Goal: Information Seeking & Learning: Learn about a topic

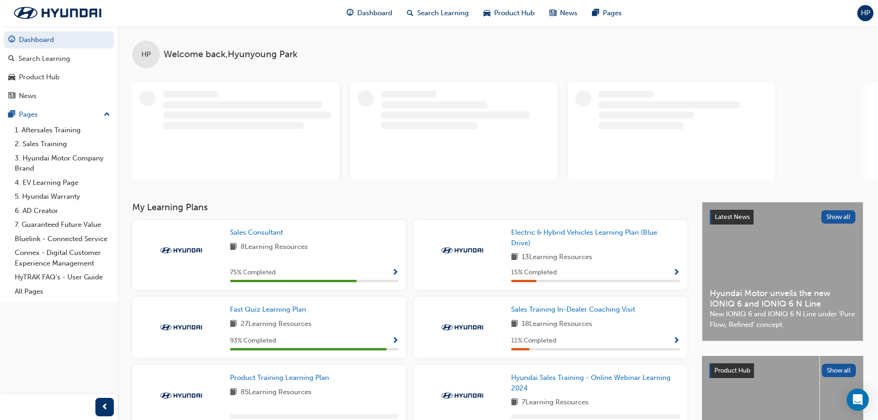
click at [336, 324] on div "27 Learning Resources" at bounding box center [314, 324] width 169 height 12
click at [266, 308] on span "Fast Quiz Learning Plan" at bounding box center [268, 309] width 76 height 8
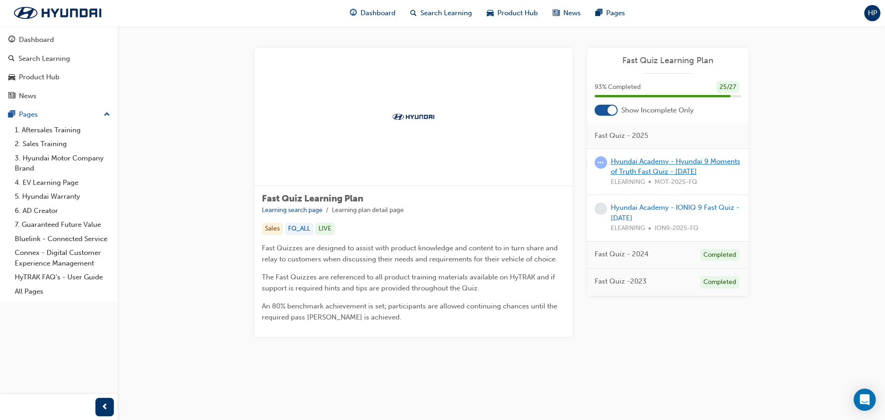
click at [683, 168] on link "Hyundai Academy - Hyundai 9 Moments of Truth Fast Quiz - [DATE]" at bounding box center [674, 166] width 129 height 19
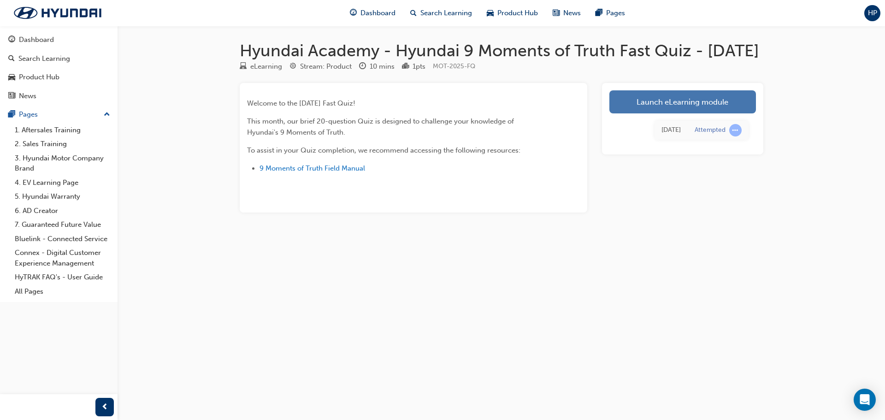
click at [628, 113] on link "Launch eLearning module" at bounding box center [682, 101] width 146 height 23
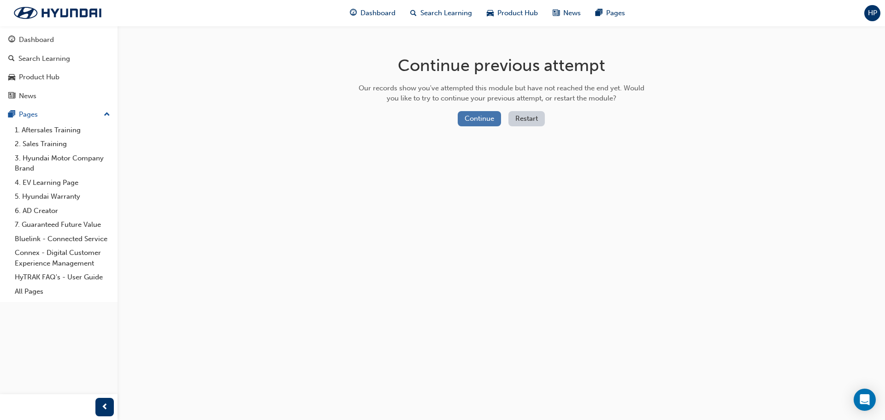
click at [489, 118] on button "Continue" at bounding box center [478, 118] width 43 height 15
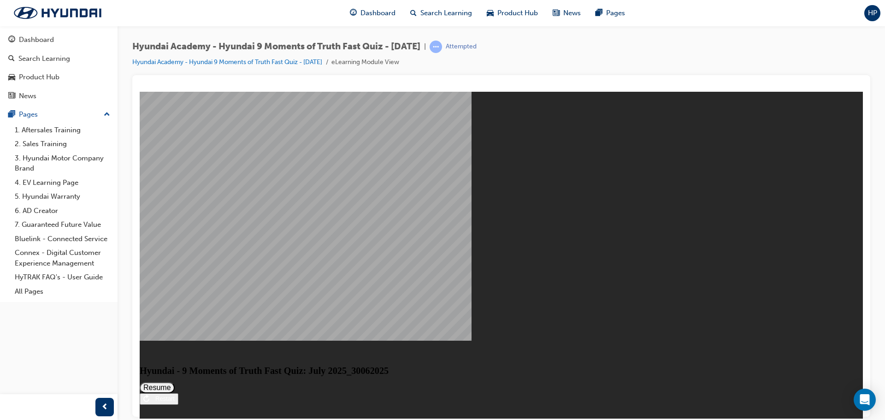
click at [175, 381] on button "Resume" at bounding box center [157, 386] width 35 height 11
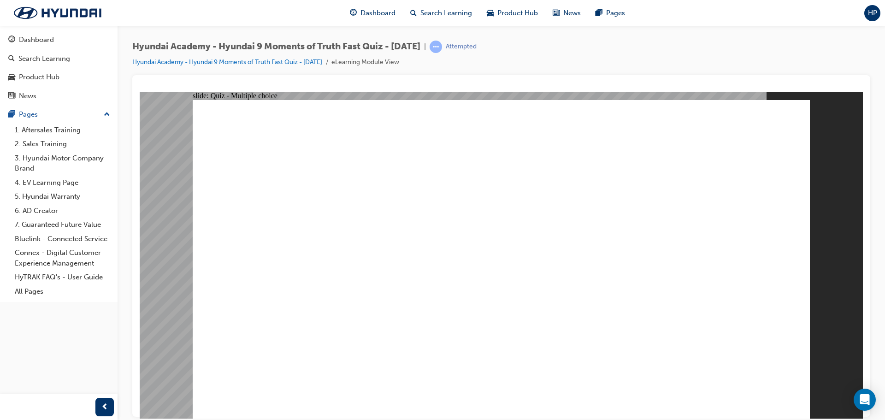
drag, startPoint x: 462, startPoint y: 155, endPoint x: 579, endPoint y: 160, distance: 116.7
radio input "true"
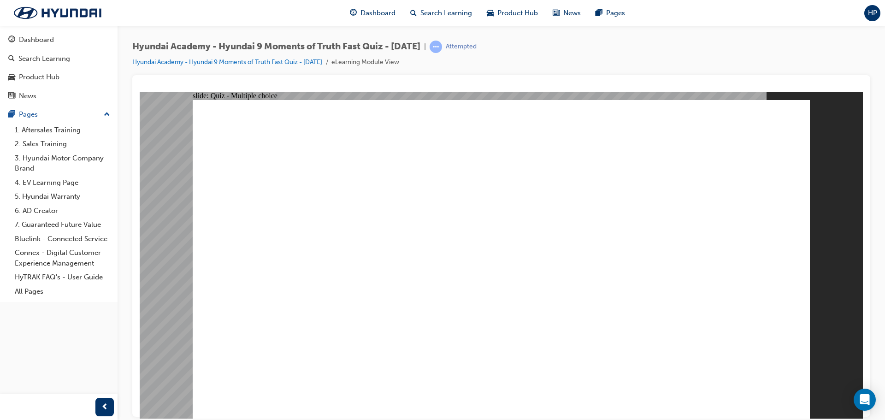
radio input "true"
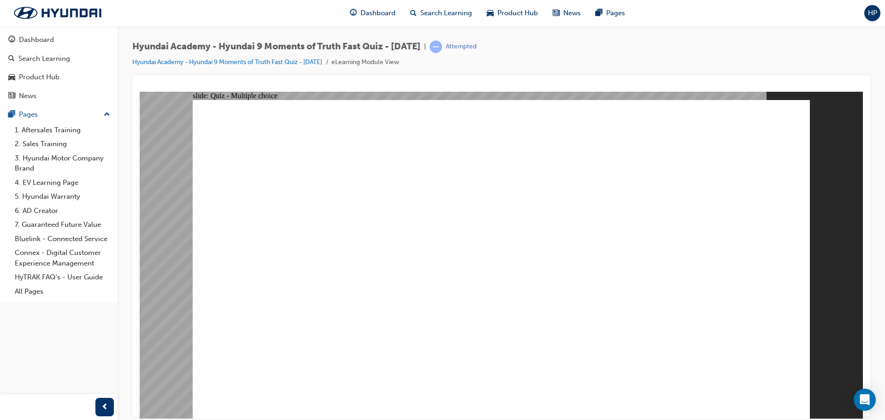
checkbox input "true"
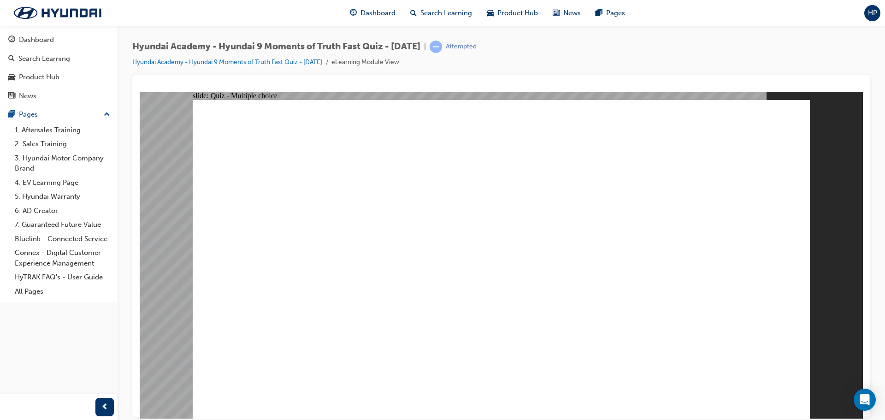
checkbox input "true"
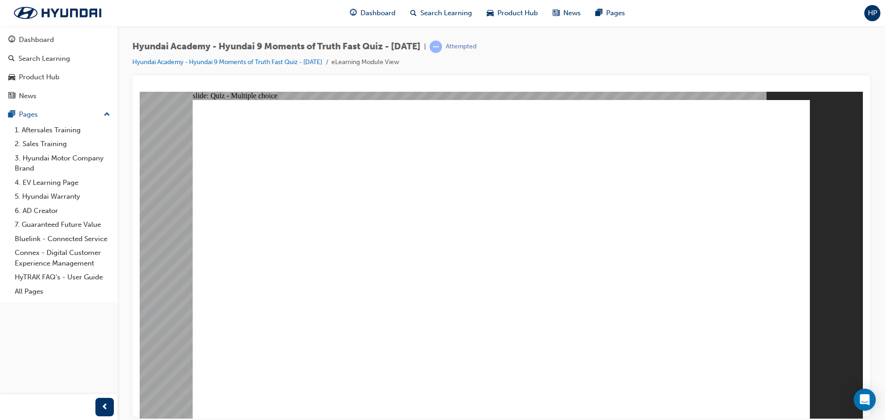
checkbox input "true"
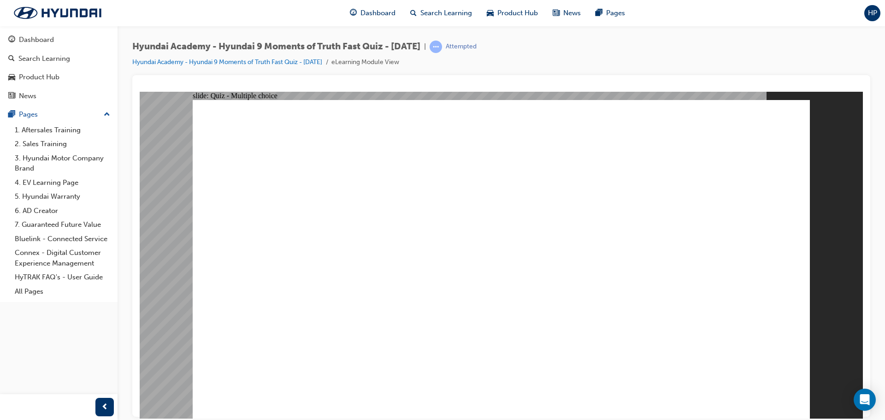
checkbox input "true"
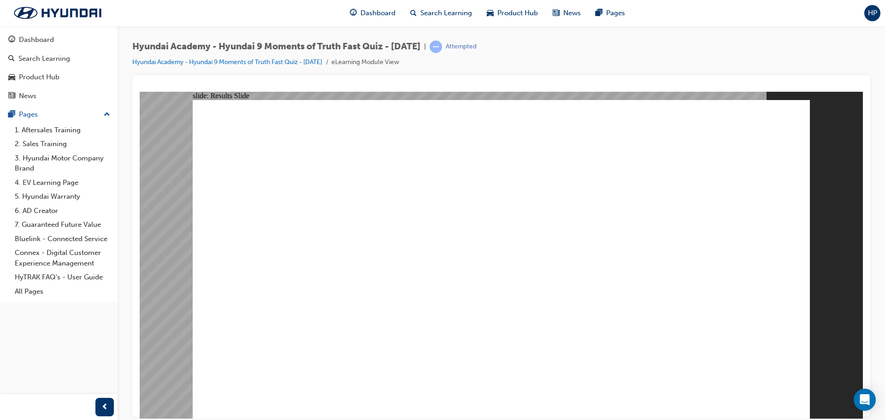
radio input "true"
drag, startPoint x: 509, startPoint y: 322, endPoint x: 502, endPoint y: 322, distance: 6.9
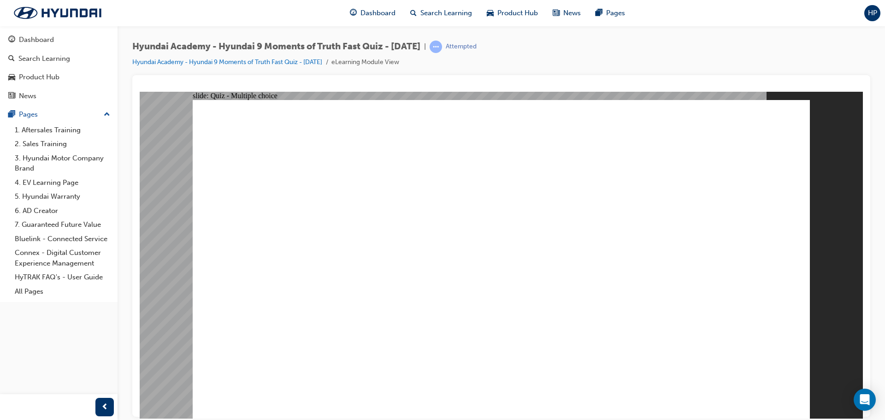
radio input "true"
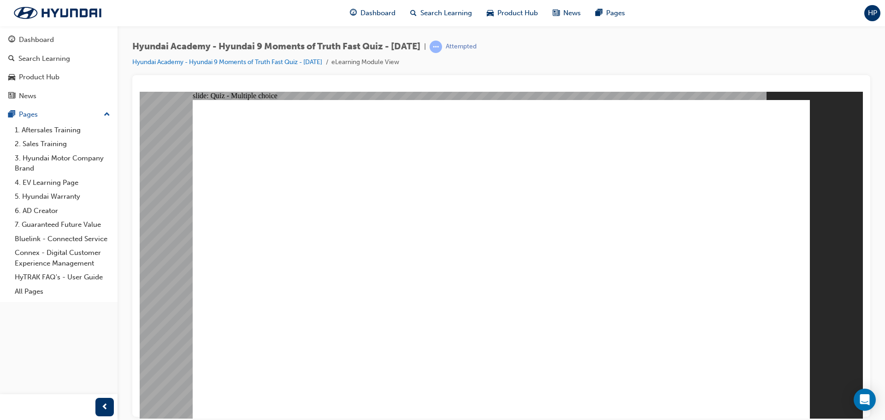
radio input "true"
drag, startPoint x: 426, startPoint y: 232, endPoint x: 434, endPoint y: 235, distance: 8.7
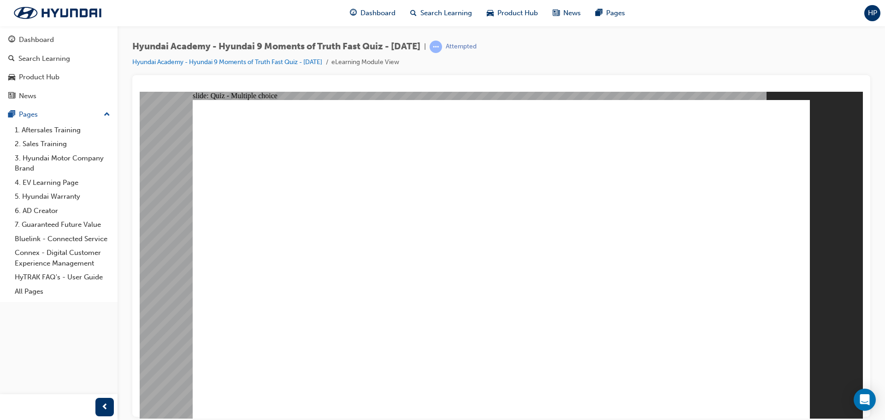
checkbox input "false"
checkbox input "true"
drag, startPoint x: 428, startPoint y: 363, endPoint x: 436, endPoint y: 309, distance: 54.5
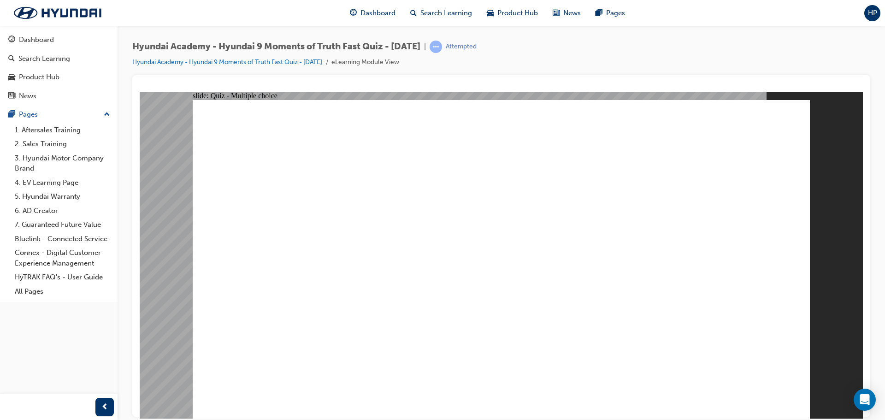
checkbox input "true"
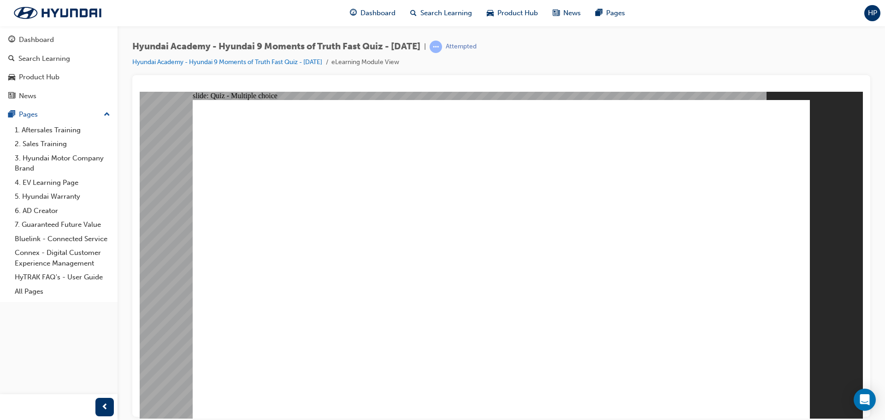
radio input "false"
radio input "true"
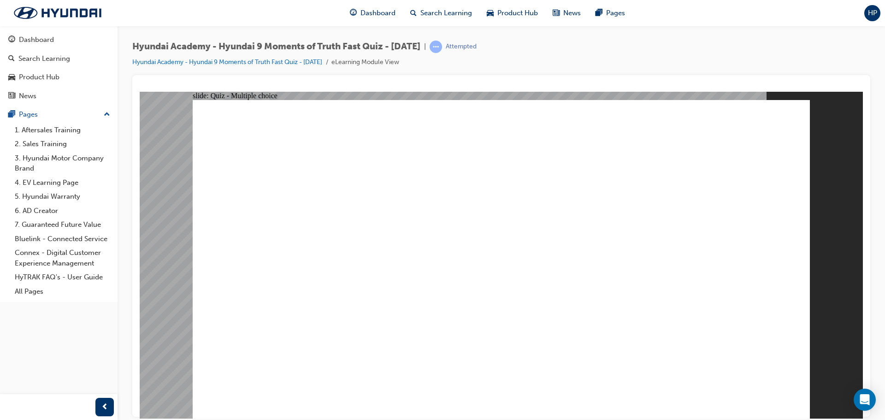
checkbox input "true"
drag, startPoint x: 487, startPoint y: 317, endPoint x: 489, endPoint y: 322, distance: 5.6
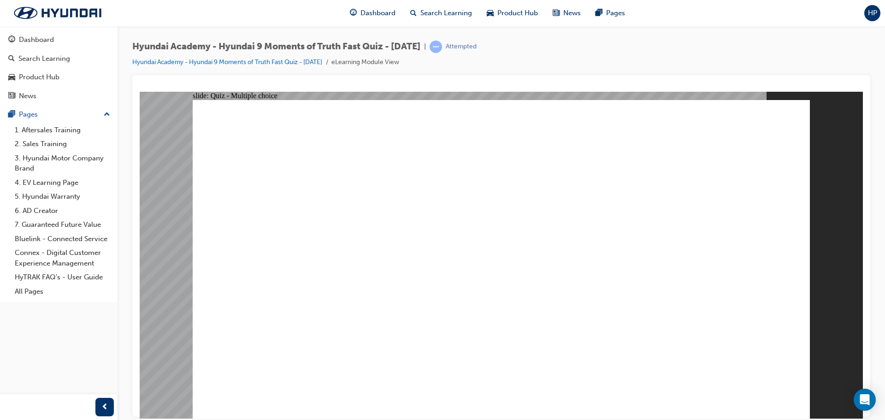
checkbox input "true"
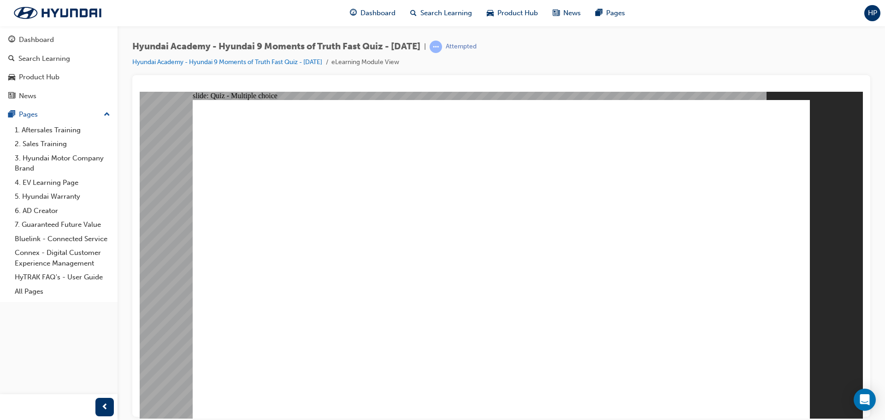
checkbox input "true"
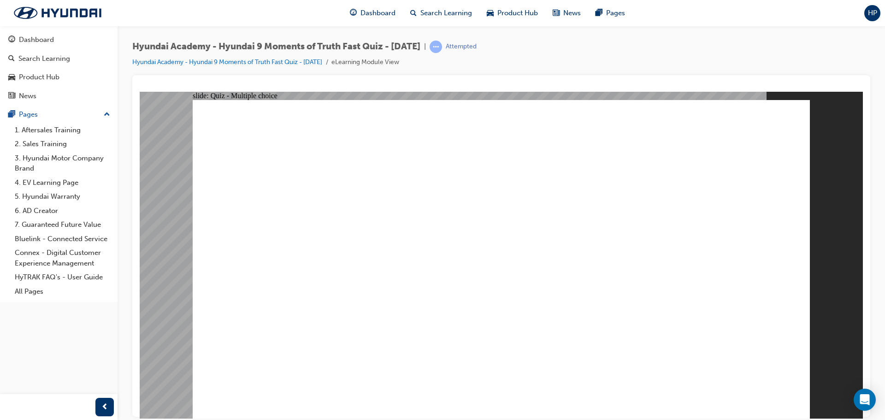
checkbox input "true"
drag, startPoint x: 781, startPoint y: 403, endPoint x: 755, endPoint y: 370, distance: 42.2
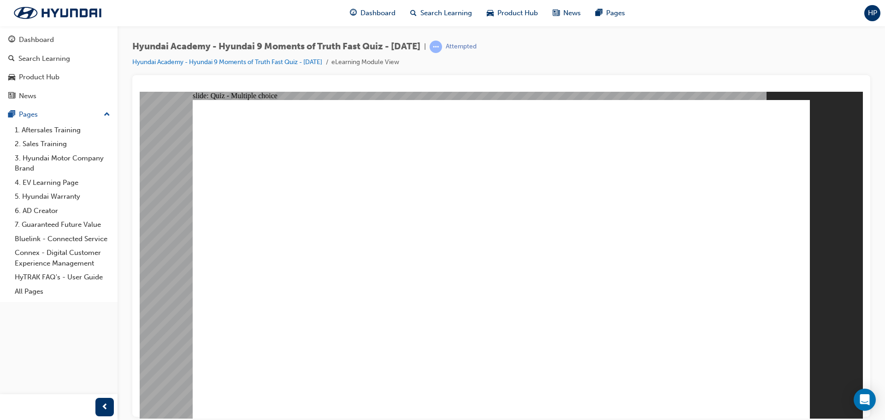
checkbox input "true"
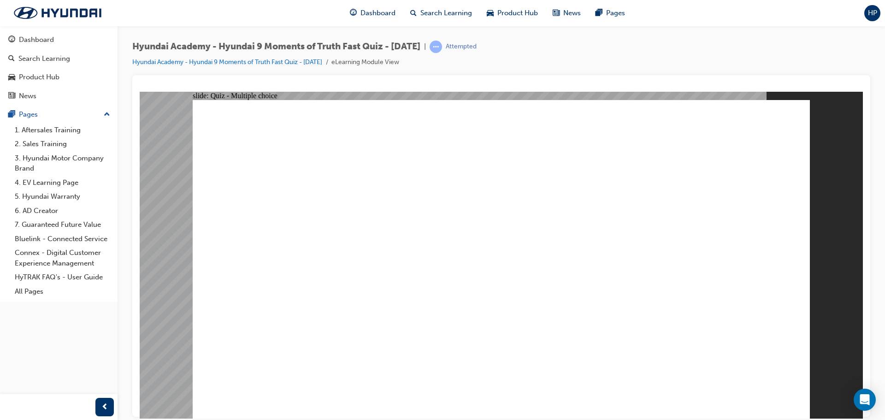
checkbox input "true"
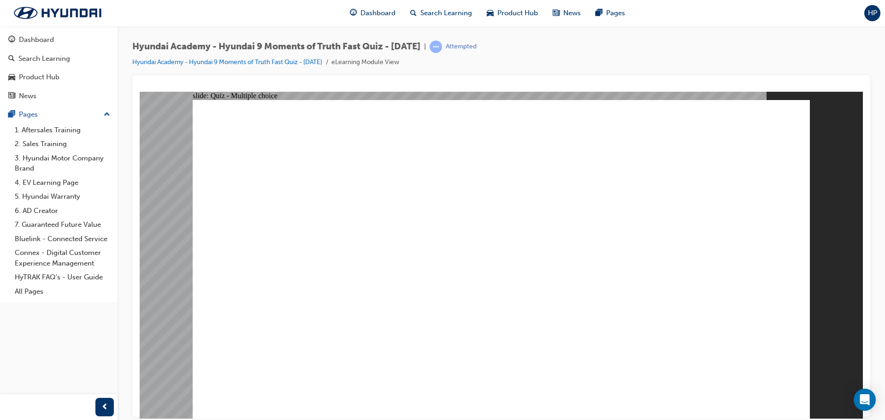
radio input "true"
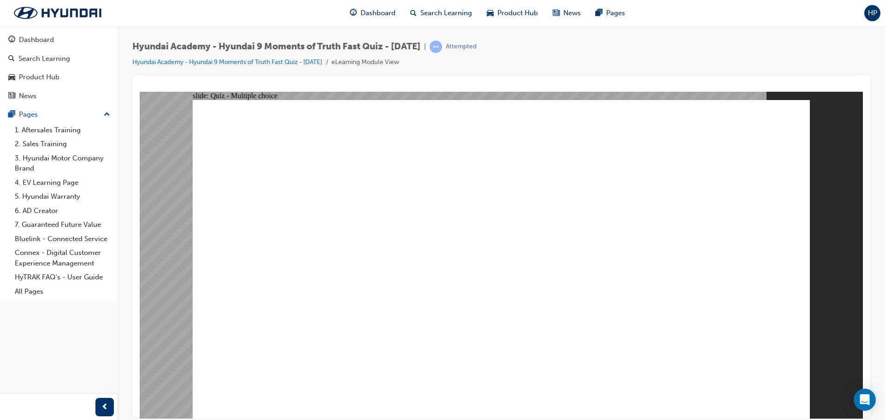
checkbox input "true"
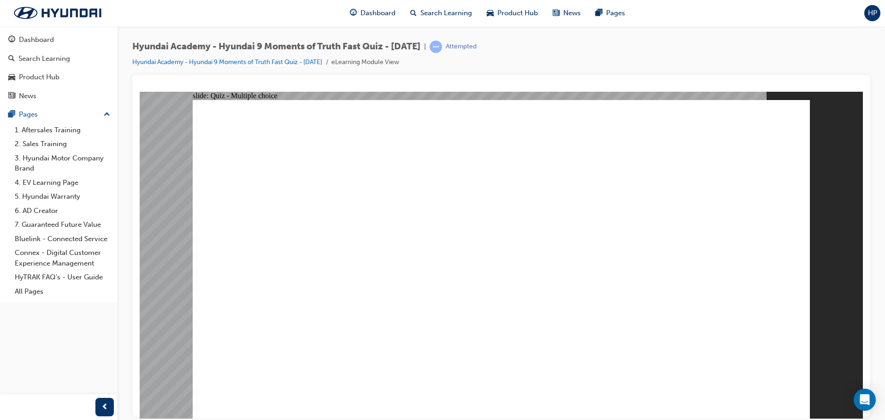
drag, startPoint x: 230, startPoint y: 142, endPoint x: 388, endPoint y: 129, distance: 158.5
radio input "true"
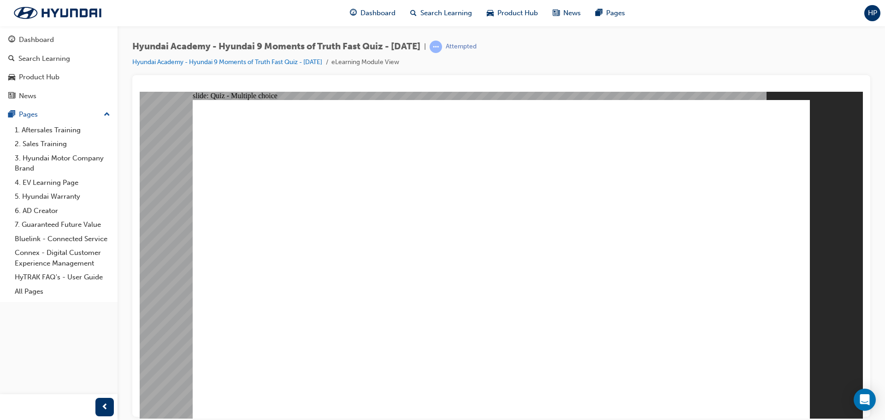
radio input "true"
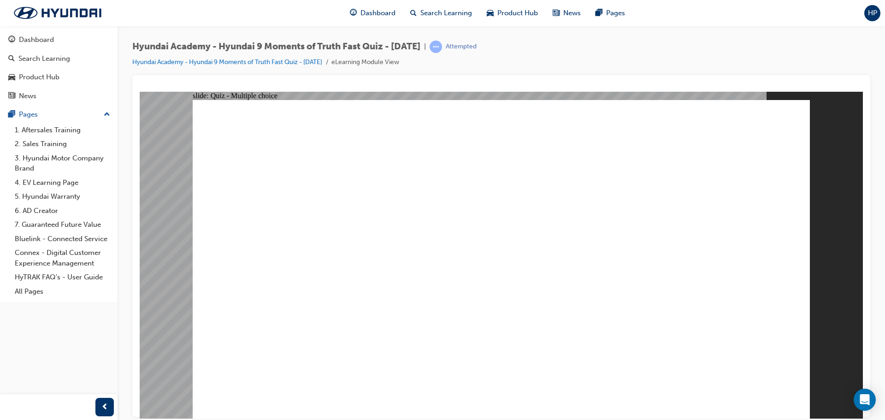
checkbox input "true"
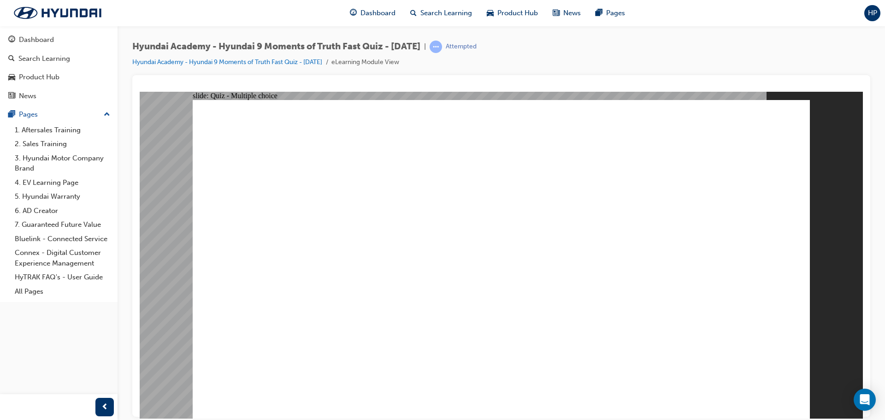
checkbox input "true"
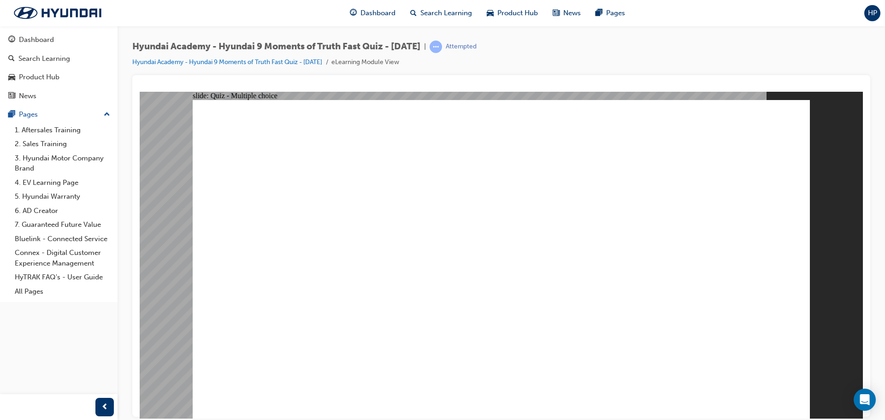
radio input "true"
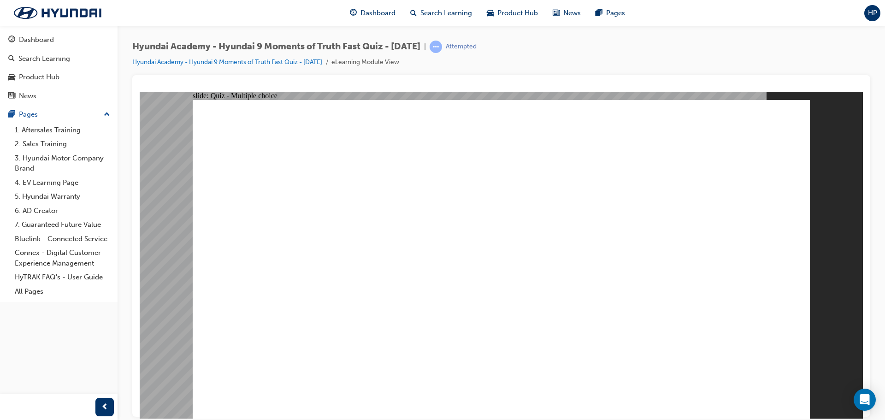
radio input "true"
checkbox input "true"
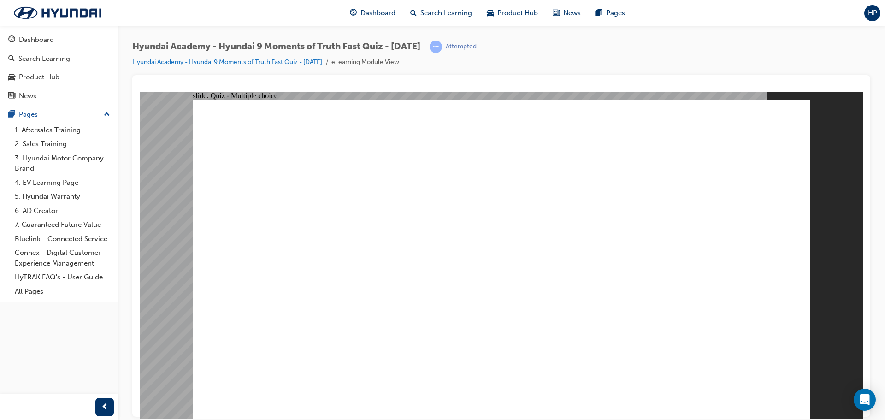
checkbox input "true"
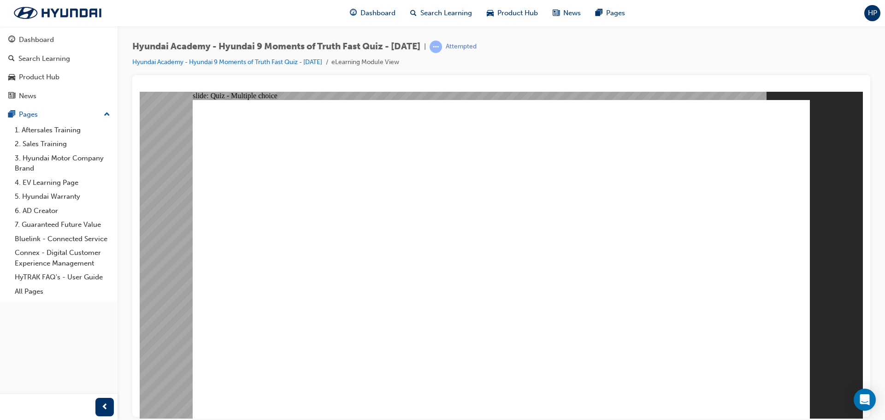
checkbox input "true"
drag, startPoint x: 366, startPoint y: 310, endPoint x: 367, endPoint y: 356, distance: 46.1
checkbox input "true"
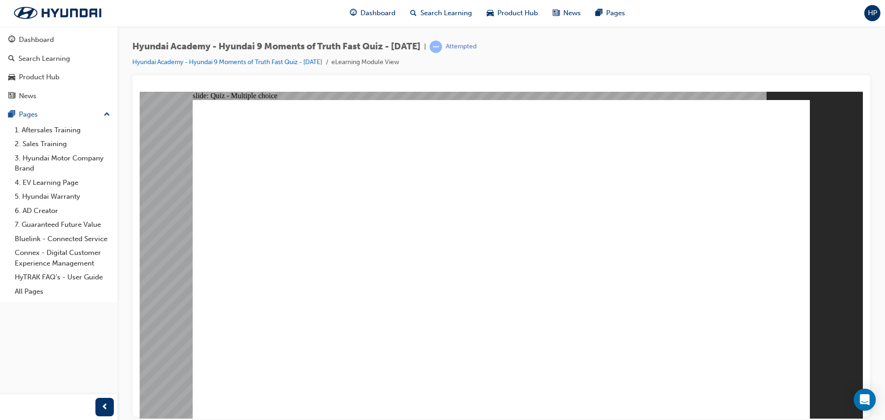
checkbox input "true"
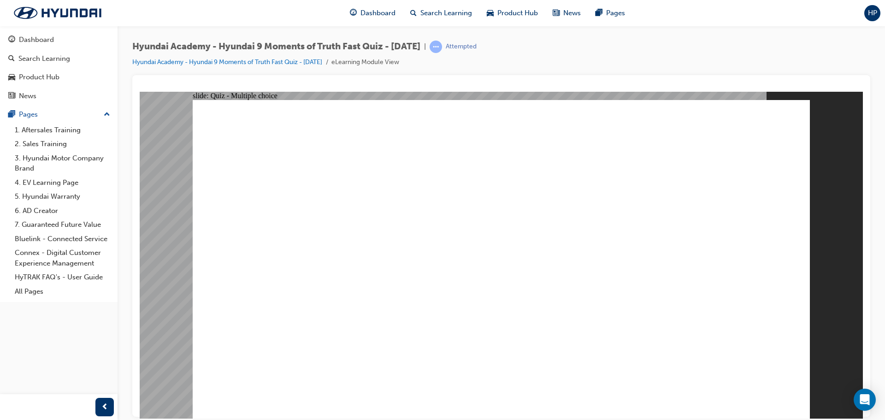
checkbox input "true"
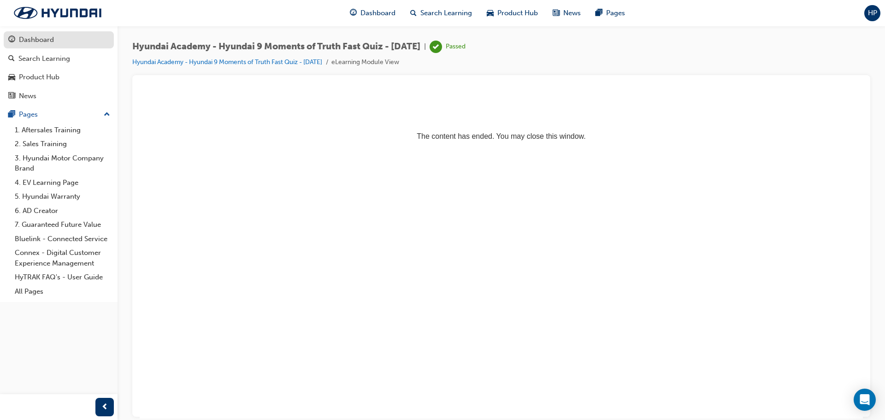
click at [18, 43] on div "Dashboard" at bounding box center [58, 40] width 101 height 12
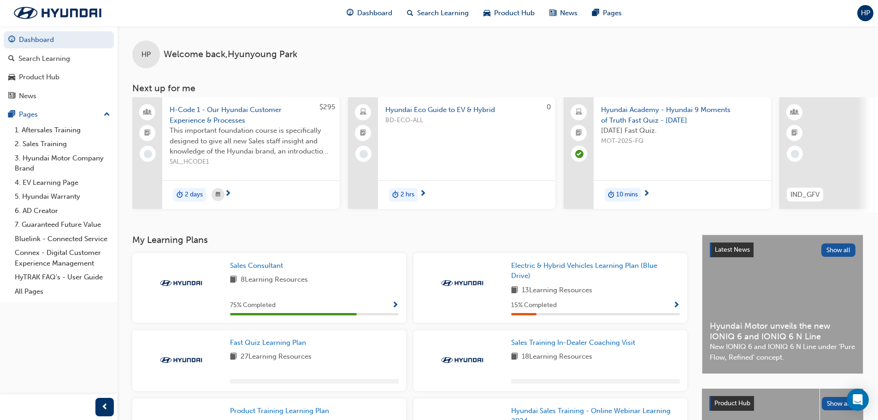
click at [262, 340] on div "Fast Quiz Learning Plan 27 Learning Resources" at bounding box center [269, 360] width 274 height 61
click at [263, 346] on span "Fast Quiz Learning Plan" at bounding box center [268, 342] width 76 height 8
